Goal: Check status

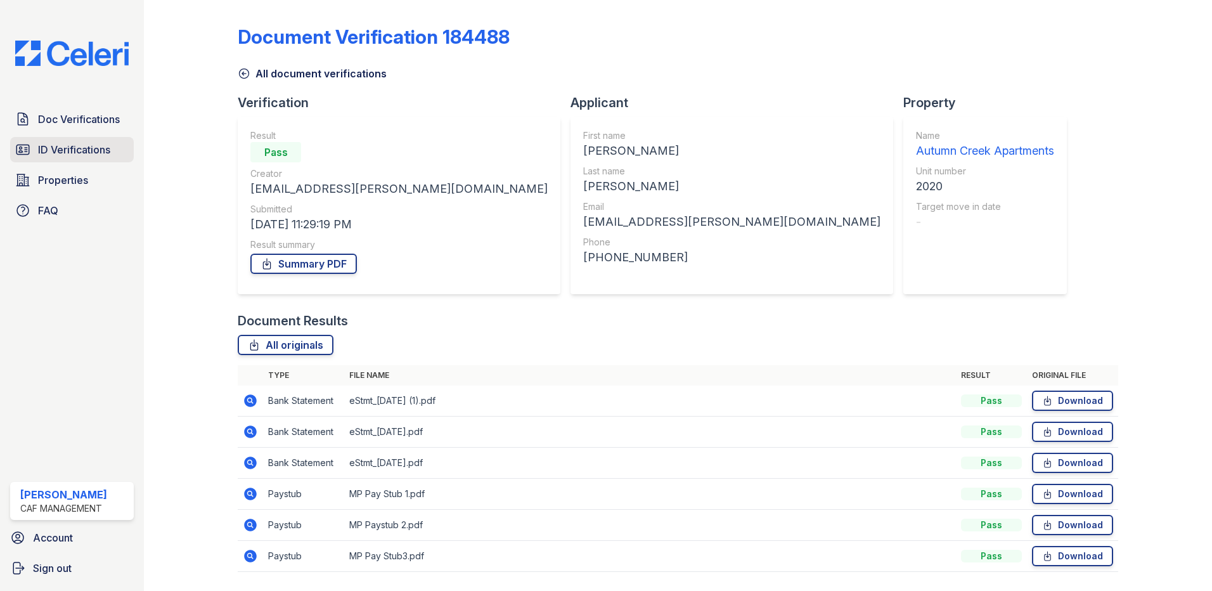
click at [84, 142] on span "ID Verifications" at bounding box center [74, 149] width 72 height 15
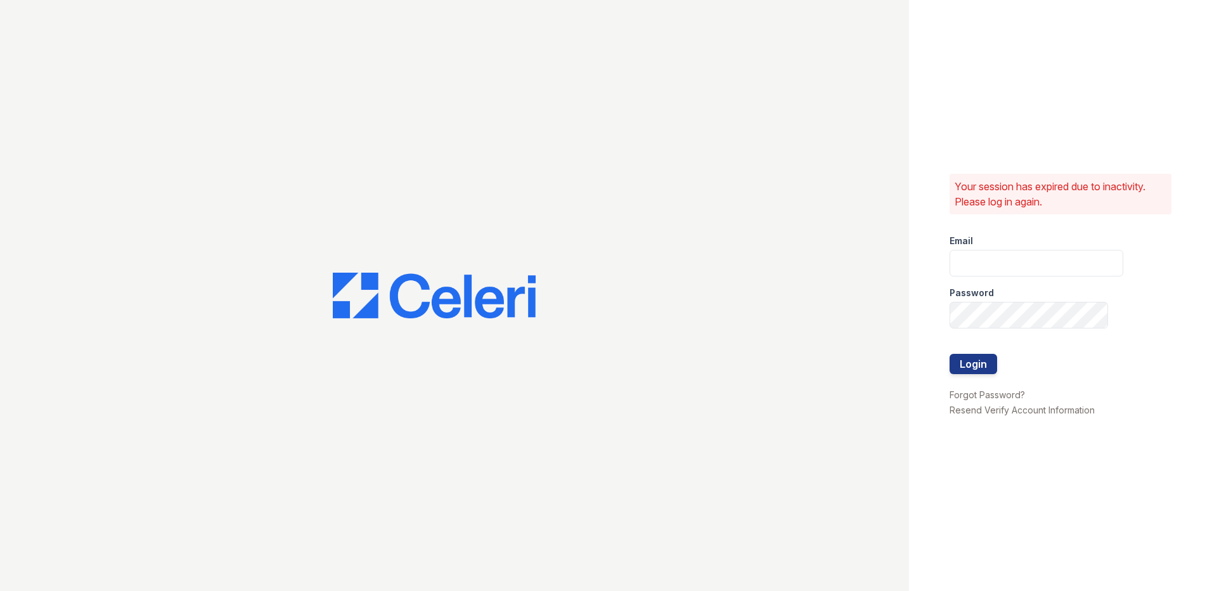
type input "Autumncreek.pm@cafmanagement.com"
click at [973, 363] on button "Login" at bounding box center [973, 364] width 48 height 20
